Goal: Book appointment/travel/reservation

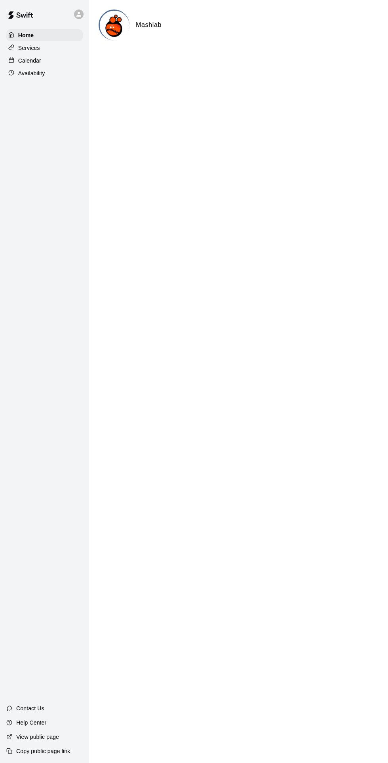
click at [40, 70] on p "Availability" at bounding box center [31, 73] width 27 height 8
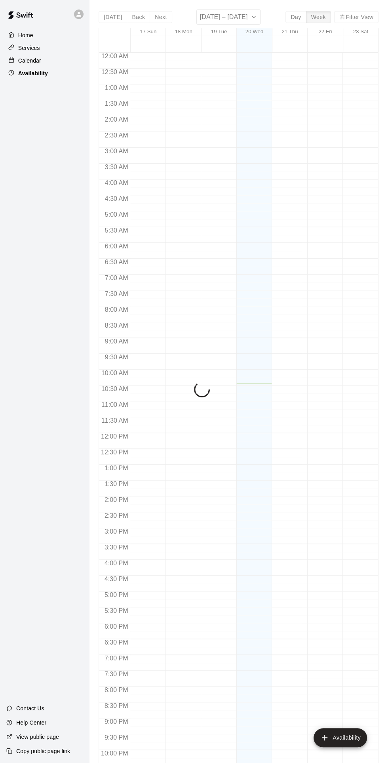
scroll to position [41, 0]
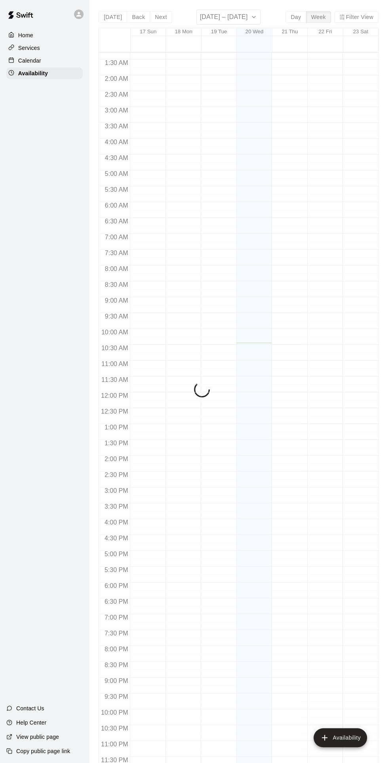
click at [39, 62] on p "Calendar" at bounding box center [29, 61] width 23 height 8
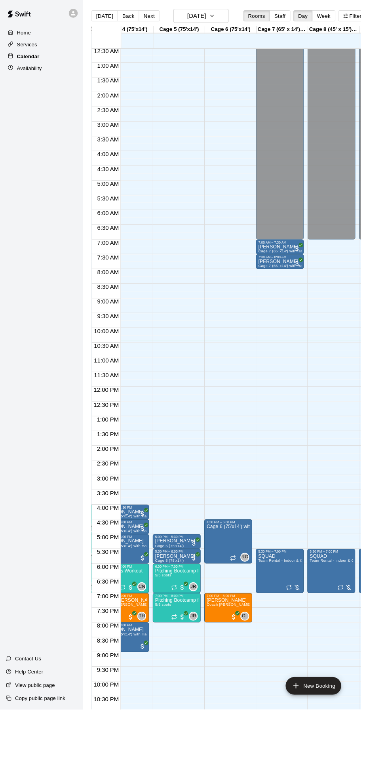
scroll to position [0, 188]
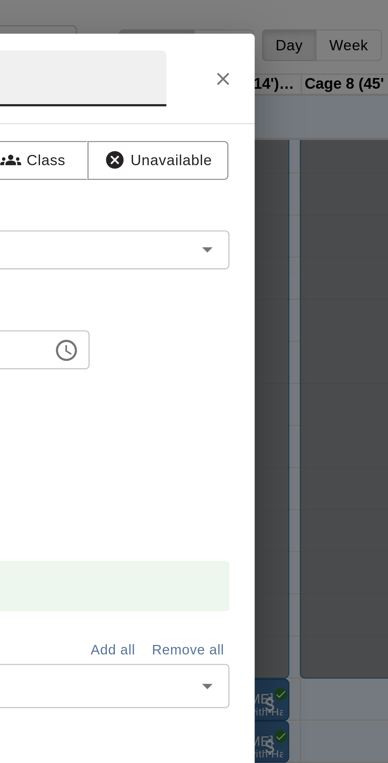
click at [308, 37] on button "Close" at bounding box center [301, 30] width 14 height 14
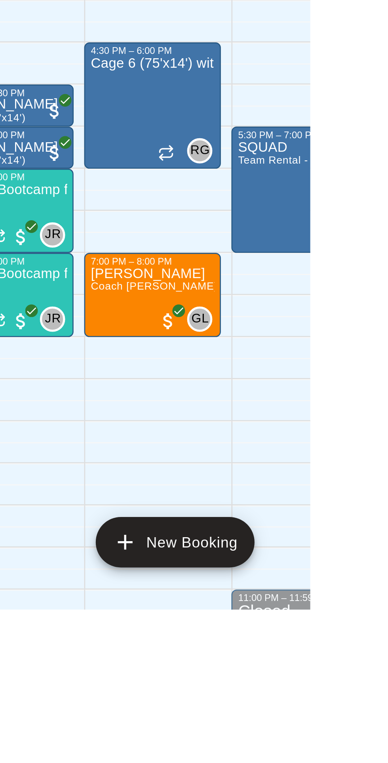
scroll to position [0, 104]
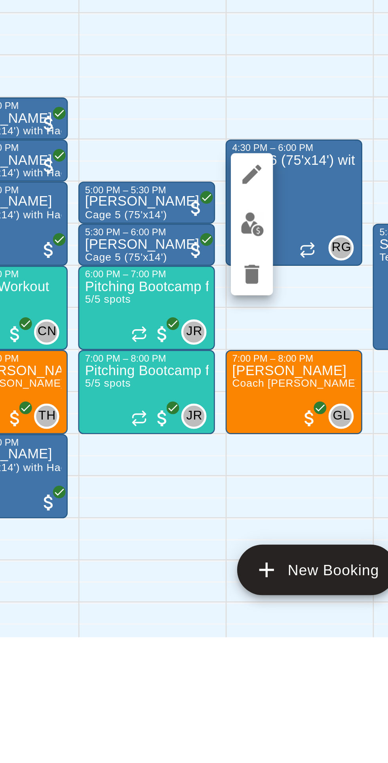
click at [313, 593] on icon "edit" at bounding box center [313, 589] width 10 height 10
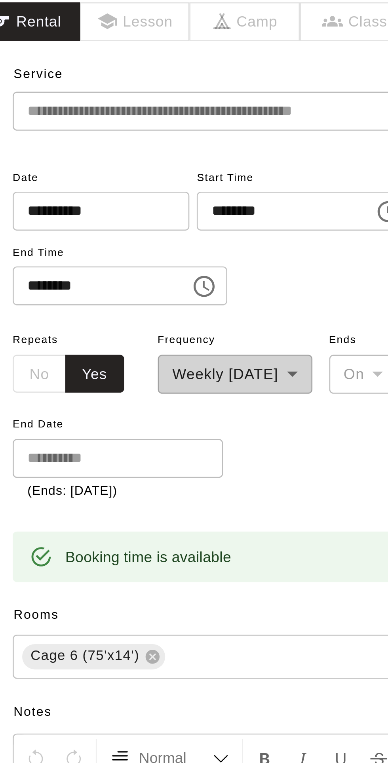
click at [152, 139] on input "**********" at bounding box center [131, 131] width 61 height 15
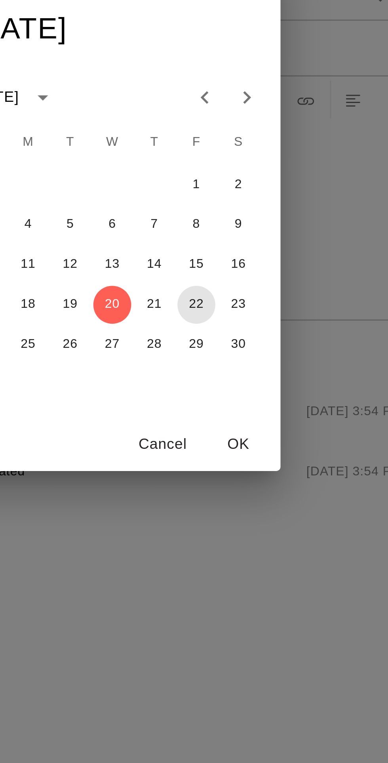
click at [233, 422] on button "22" at bounding box center [226, 414] width 14 height 14
type input "**********"
click at [254, 474] on button "OK" at bounding box center [241, 467] width 25 height 15
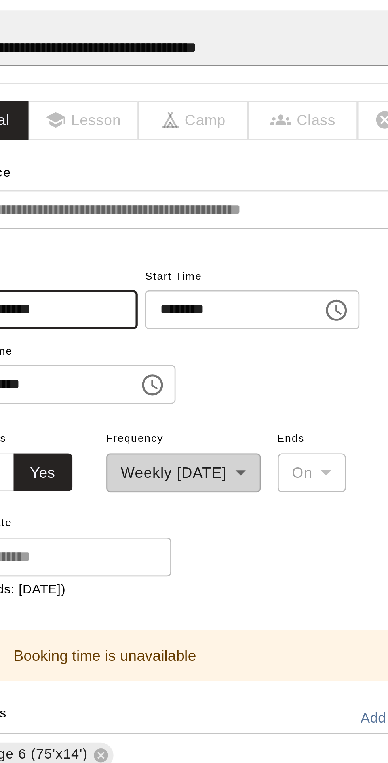
click at [177, 165] on icon "Choose time, selected time is 6:00 PM" at bounding box center [173, 160] width 10 height 10
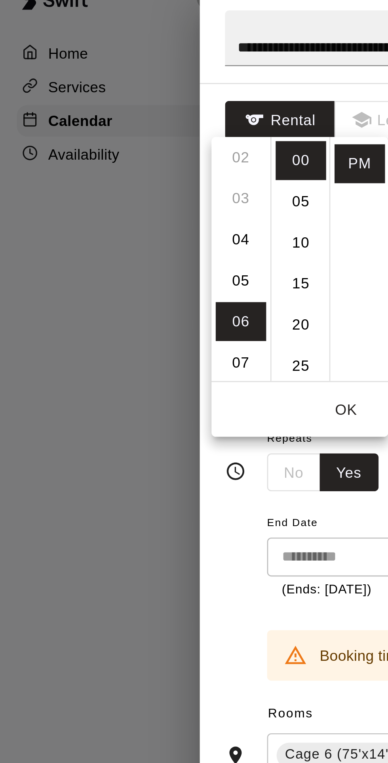
scroll to position [32, 0]
click at [93, 123] on li "05" at bounding box center [90, 121] width 19 height 15
type input "********"
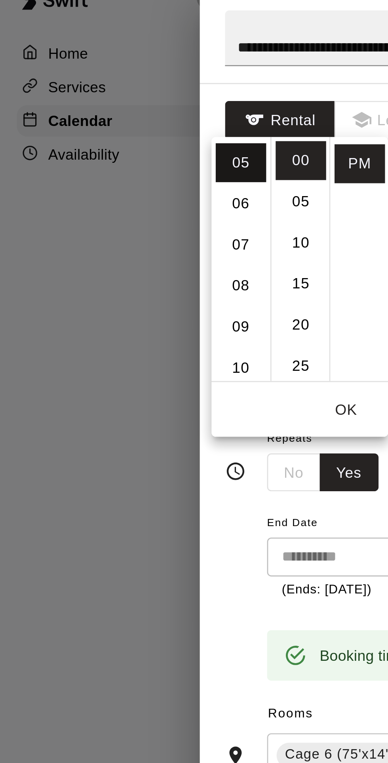
scroll to position [77, 0]
click at [133, 171] on button "OK" at bounding box center [130, 169] width 25 height 15
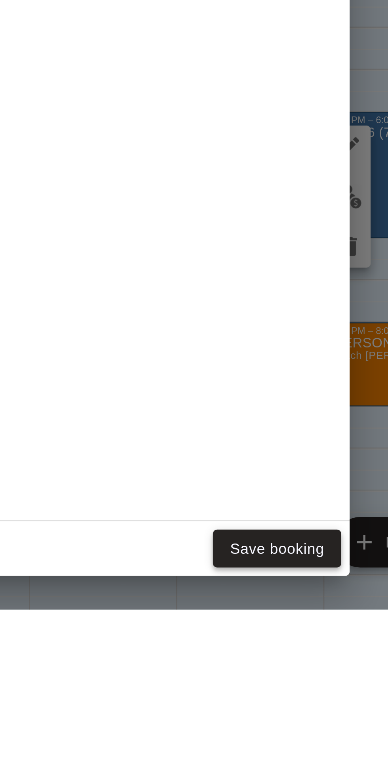
click at [305, 747] on button "Save booking" at bounding box center [285, 740] width 48 height 15
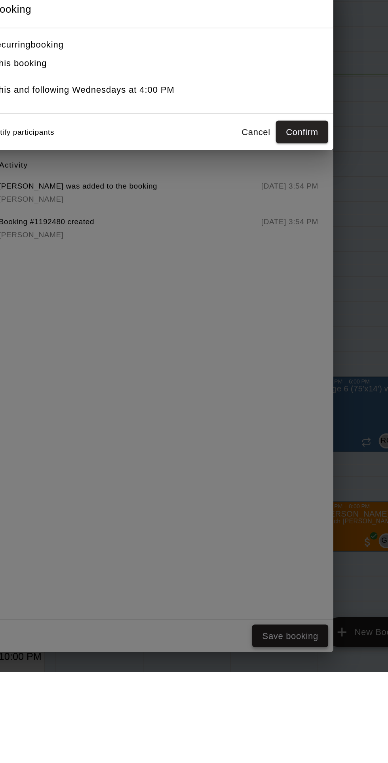
scroll to position [0, 0]
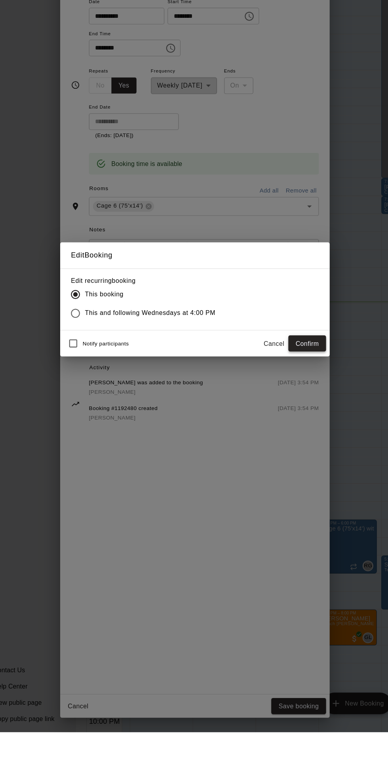
click at [310, 428] on button "Confirm" at bounding box center [292, 420] width 33 height 15
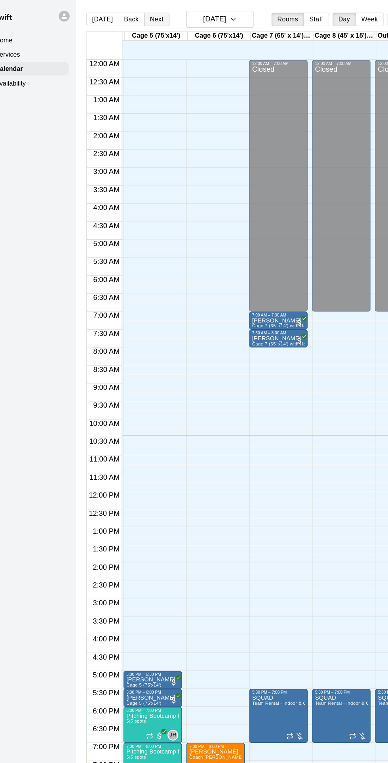
click at [167, 14] on button "Next" at bounding box center [160, 17] width 22 height 12
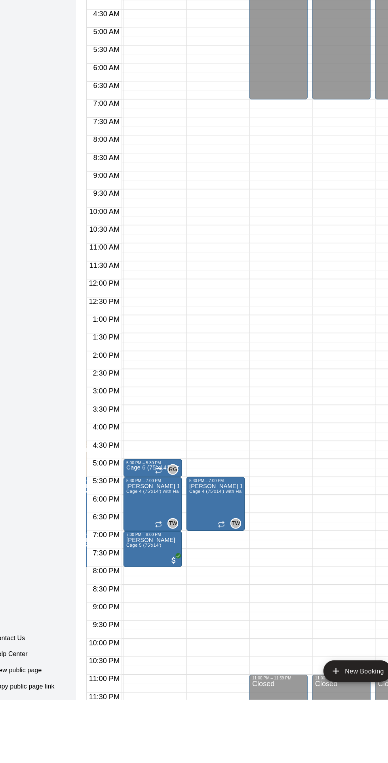
scroll to position [41, 161]
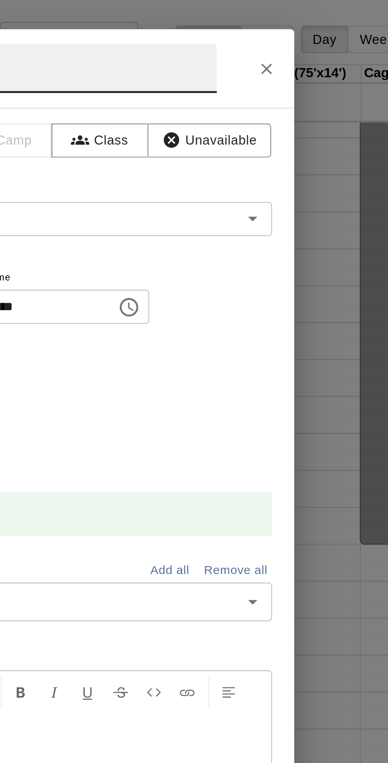
click at [308, 37] on button "Close" at bounding box center [301, 30] width 14 height 14
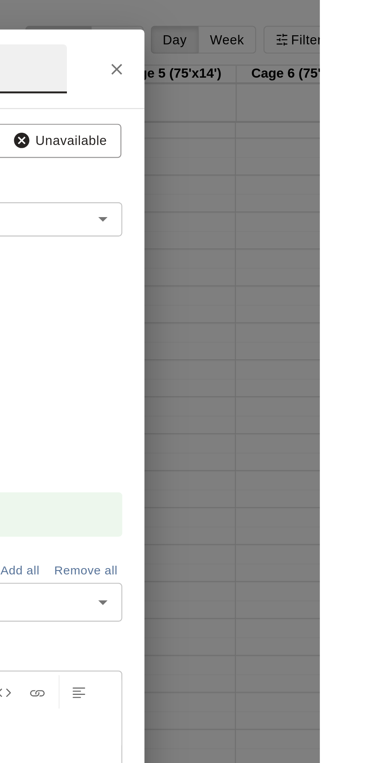
click at [308, 37] on button "Close" at bounding box center [301, 30] width 14 height 14
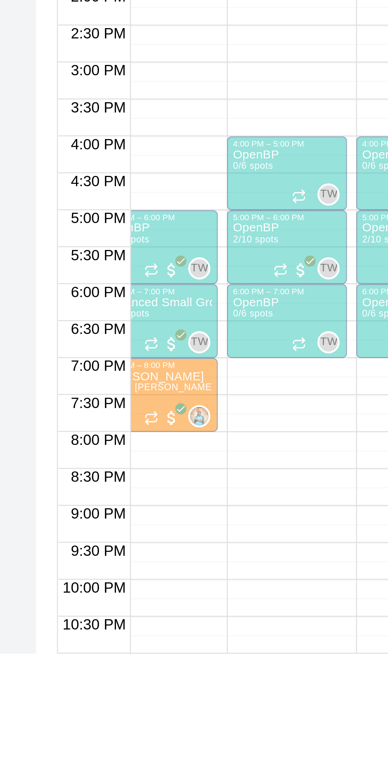
scroll to position [0, 16]
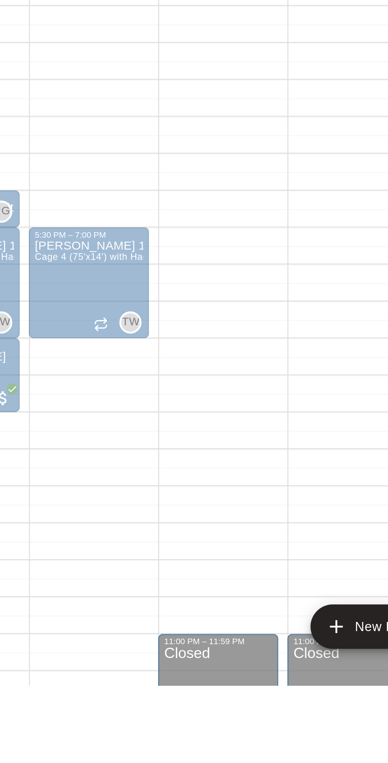
click at [280, 558] on div "12:00 AM – 7:00 AM Closed 11:00 PM – 11:59 PM Closed" at bounding box center [267, 392] width 51 height 760
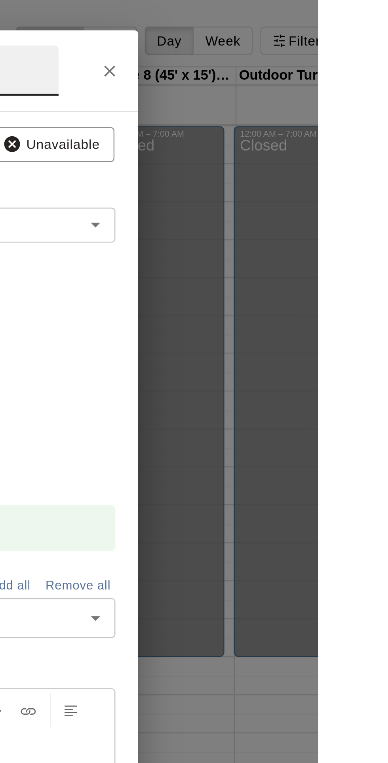
click at [305, 34] on icon "Close" at bounding box center [301, 30] width 8 height 8
